Goal: Information Seeking & Learning: Learn about a topic

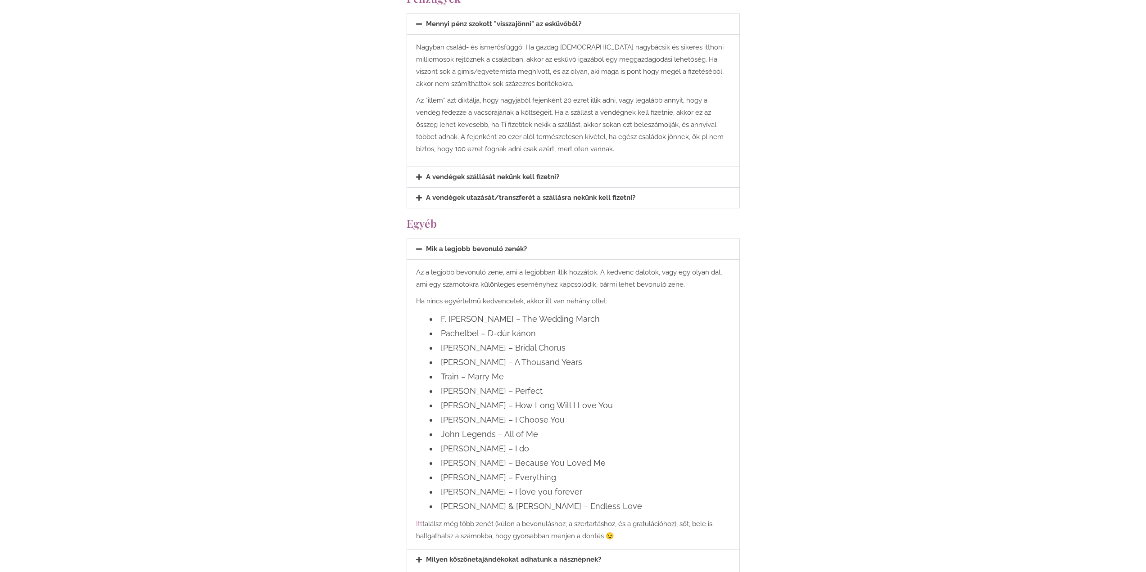
scroll to position [2071, 0]
click at [478, 311] on li "F. [PERSON_NAME] – The Wedding March" at bounding box center [579, 318] width 301 height 14
copy ul "F. [PERSON_NAME] – The Wedding March"
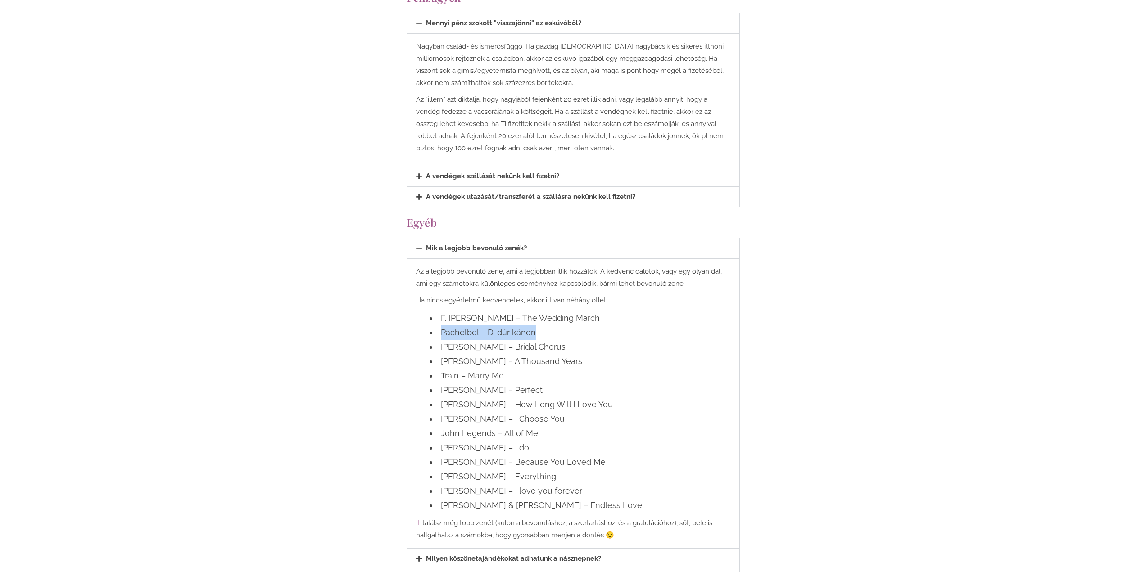
drag, startPoint x: 534, startPoint y: 302, endPoint x: 434, endPoint y: 300, distance: 99.5
click at [434, 325] on li "Pachelbel – D-dúr kánon" at bounding box center [579, 332] width 301 height 14
copy li "Pachelbel – D-dúr kánon"
click at [474, 340] on li "[PERSON_NAME] – Bridal Chorus" at bounding box center [579, 347] width 301 height 14
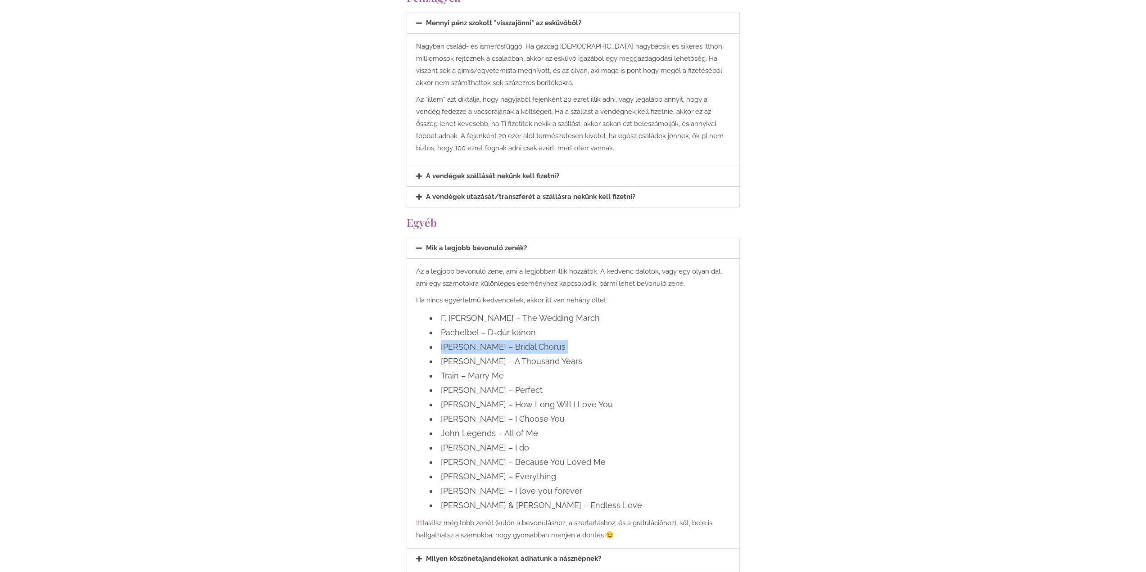
click at [474, 340] on li "[PERSON_NAME] – Bridal Chorus" at bounding box center [579, 347] width 301 height 14
copy ul "[PERSON_NAME] – Bridal Chorus"
click at [545, 354] on li "[PERSON_NAME] – A Thousand Years" at bounding box center [579, 361] width 301 height 14
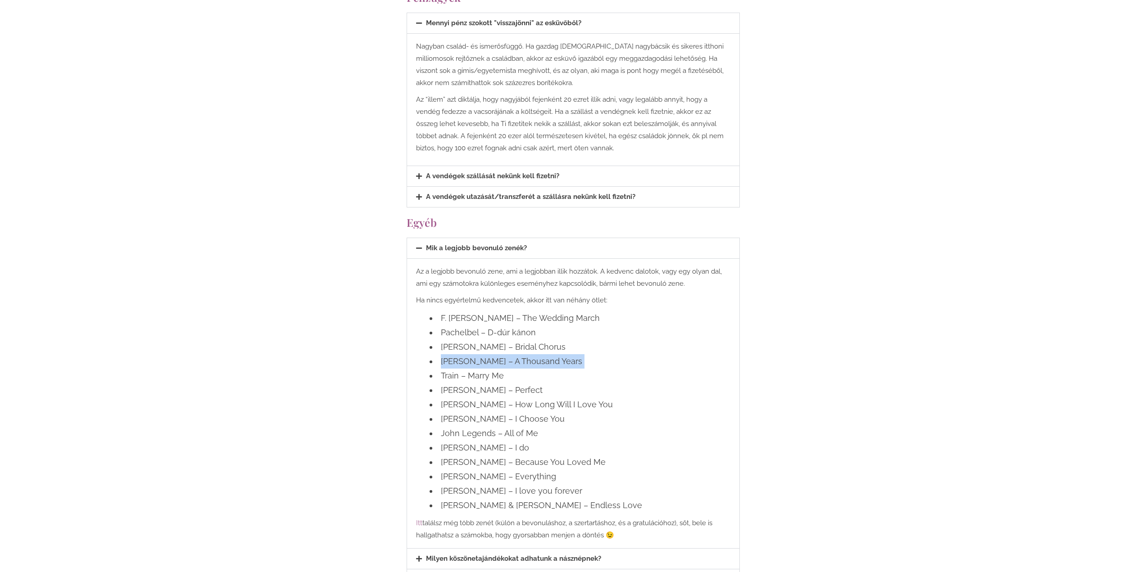
copy ul "[PERSON_NAME] – A Thousand Years"
drag, startPoint x: 477, startPoint y: 346, endPoint x: 441, endPoint y: 346, distance: 36.5
click at [441, 369] on li "Train – Marry Me" at bounding box center [579, 376] width 301 height 14
copy li "Train – Marry Me"
drag, startPoint x: 481, startPoint y: 361, endPoint x: 433, endPoint y: 361, distance: 47.3
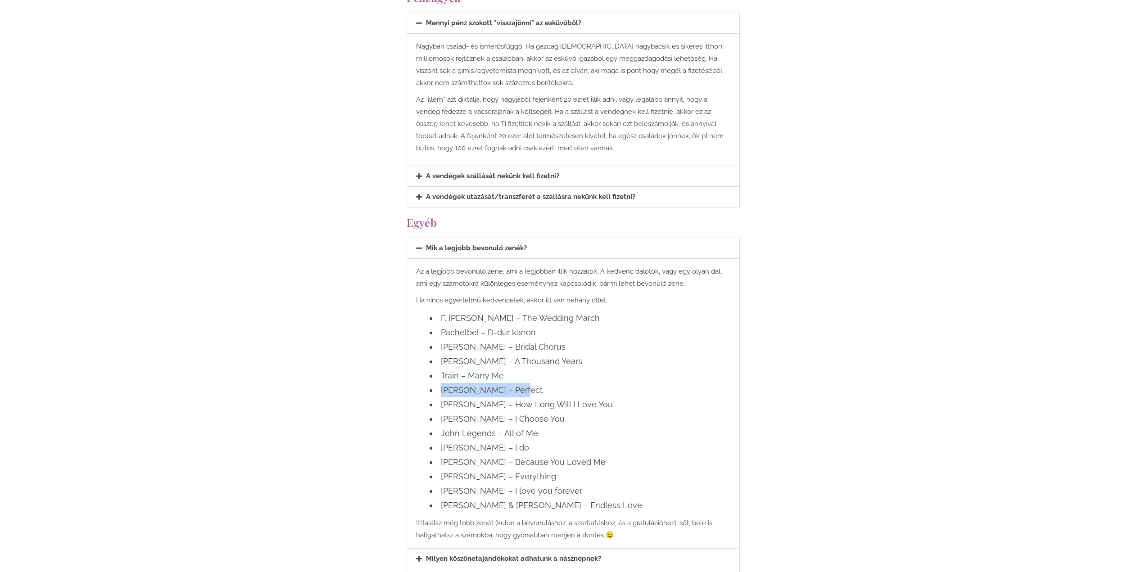
click at [433, 383] on li "[PERSON_NAME] – Perfect" at bounding box center [579, 390] width 301 height 14
copy li "[PERSON_NAME] – Perfect"
drag, startPoint x: 470, startPoint y: 390, endPoint x: 433, endPoint y: 418, distance: 46.3
click at [433, 418] on ul "F. [PERSON_NAME] – The Wedding March [PERSON_NAME] – D-dúr kánon [PERSON_NAME] …" at bounding box center [573, 412] width 314 height 202
copy ul "[PERSON_NAME] – I Choose You John Legends – All of Me"
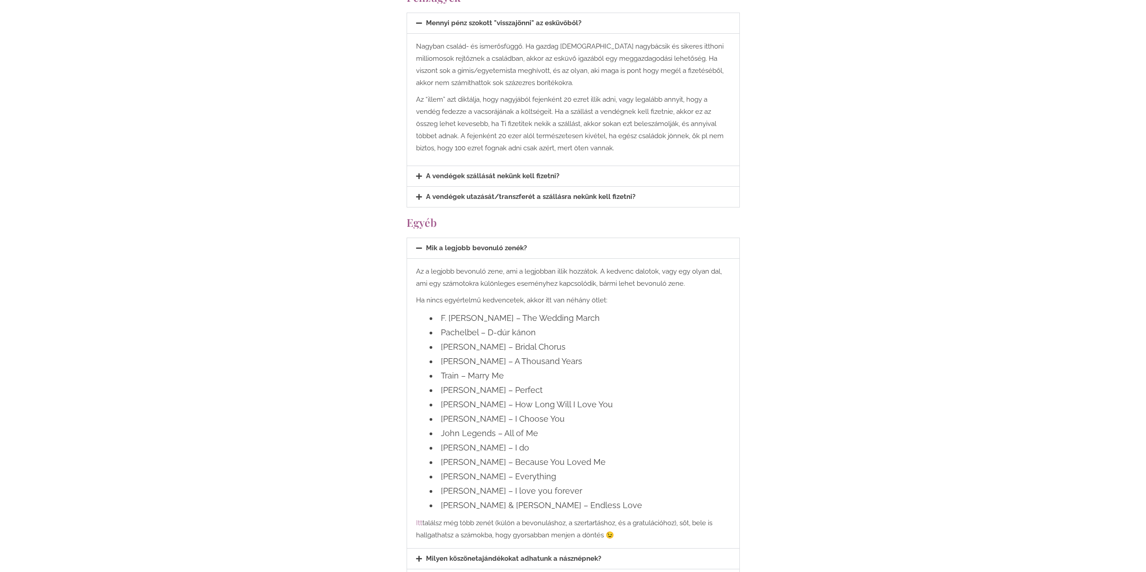
click at [465, 441] on li "[PERSON_NAME] – I do" at bounding box center [579, 448] width 301 height 14
copy ul "[PERSON_NAME] – I do"
click at [468, 455] on li "[PERSON_NAME] – Because You Loved Me" at bounding box center [579, 462] width 301 height 14
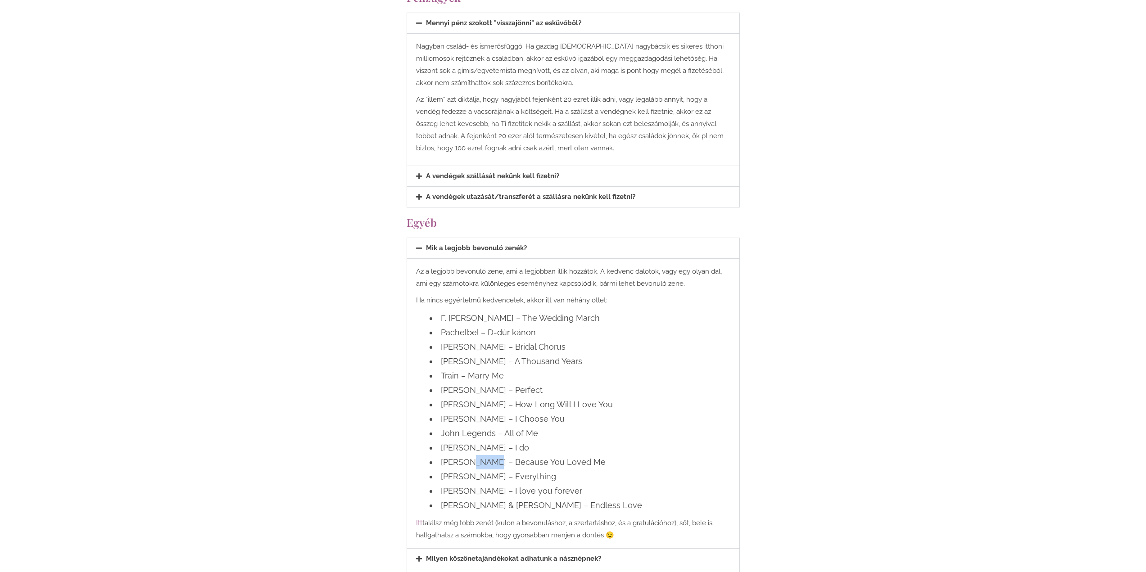
click at [468, 455] on li "[PERSON_NAME] – Because You Loved Me" at bounding box center [579, 462] width 301 height 14
copy ul "[PERSON_NAME] – Because You Loved Me"
click at [487, 469] on li "[PERSON_NAME] – Everything" at bounding box center [579, 476] width 301 height 14
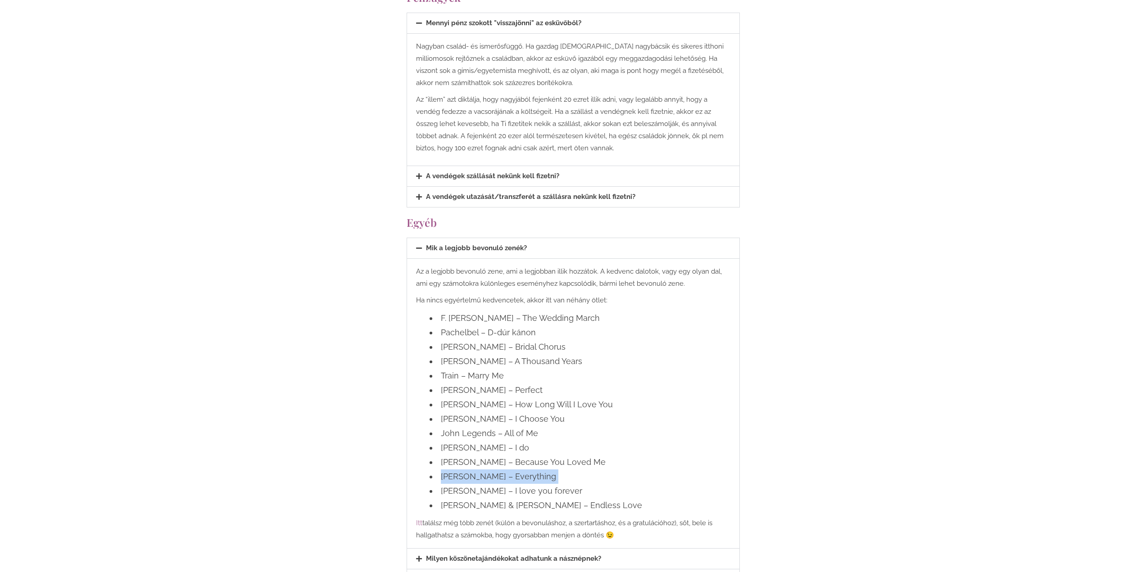
click at [487, 469] on li "[PERSON_NAME] – Everything" at bounding box center [579, 476] width 301 height 14
copy ul "[PERSON_NAME] – Everything"
click at [479, 484] on li "[PERSON_NAME] – I love you forever" at bounding box center [579, 491] width 301 height 14
click at [480, 484] on li "[PERSON_NAME] – I love you forever" at bounding box center [579, 491] width 301 height 14
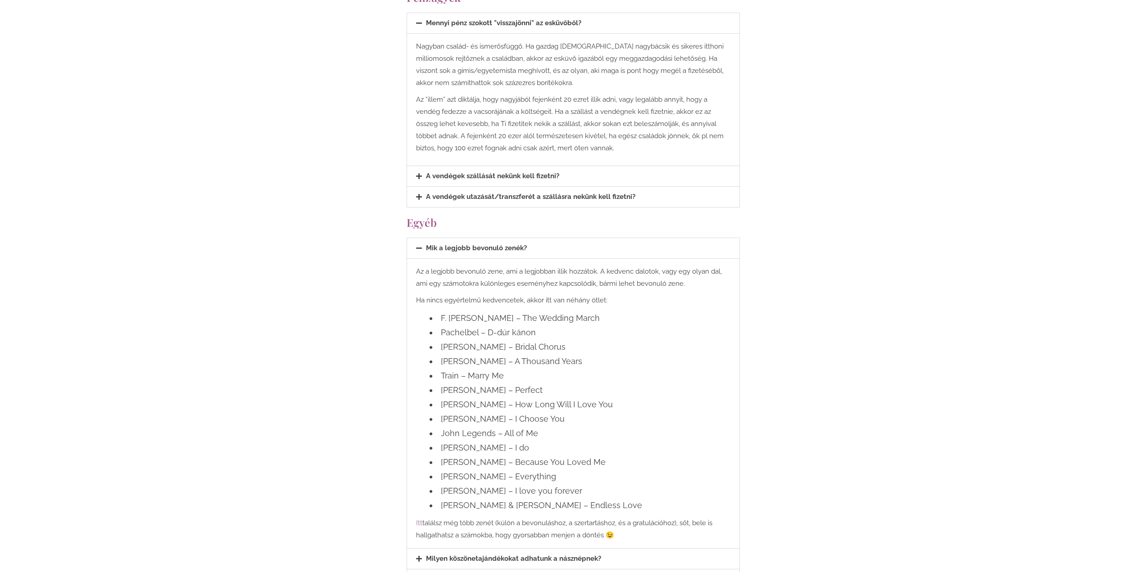
click at [497, 498] on li "[PERSON_NAME] & [PERSON_NAME] – Endless Love" at bounding box center [579, 505] width 301 height 14
click at [500, 498] on li "[PERSON_NAME] & [PERSON_NAME] – Endless Love" at bounding box center [579, 505] width 301 height 14
